Goal: Task Accomplishment & Management: Manage account settings

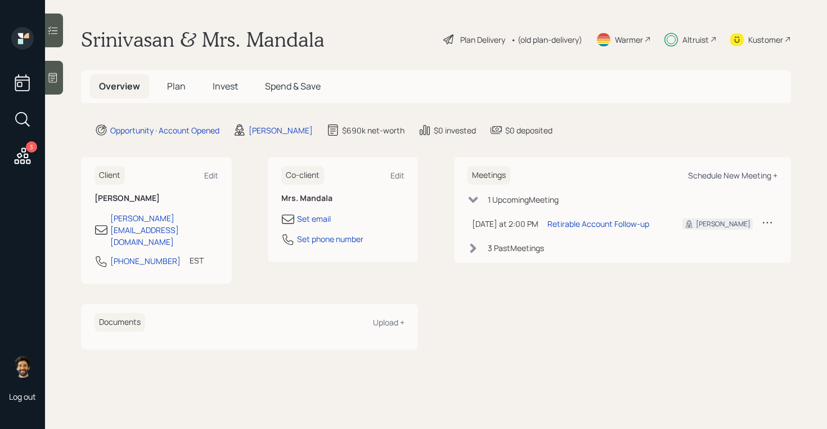
click at [695, 172] on div "Schedule New Meeting +" at bounding box center [732, 175] width 89 height 11
select select "f14b762f-c7c2-4b89-9227-8fa891345eea"
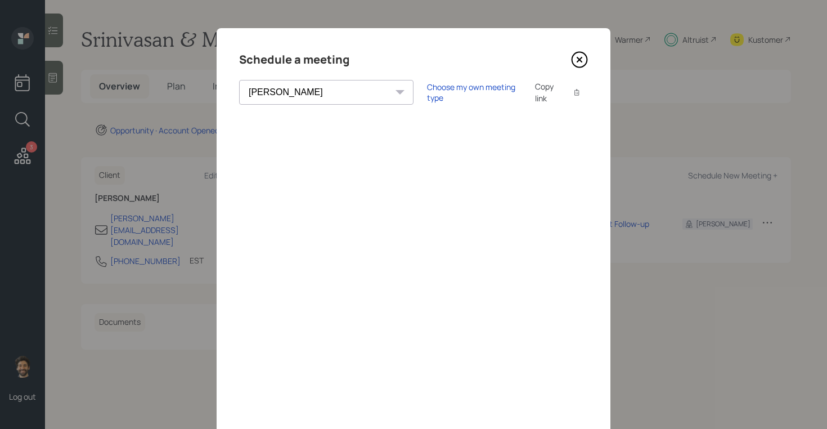
click at [577, 63] on icon at bounding box center [579, 59] width 17 height 17
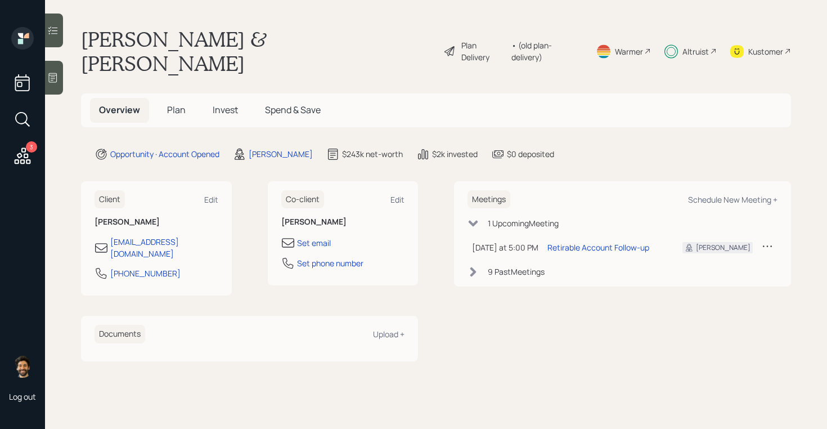
click at [225, 104] on span "Invest" at bounding box center [225, 110] width 25 height 12
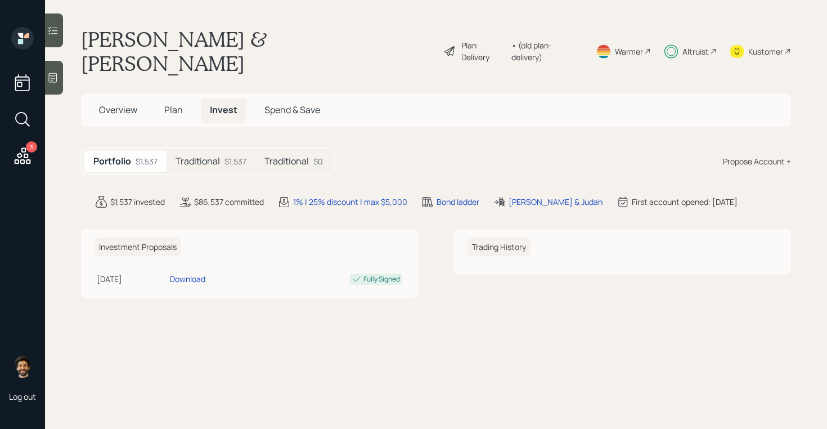
click at [216, 151] on div "Traditional $1,537" at bounding box center [211, 161] width 89 height 21
